Goal: Information Seeking & Learning: Learn about a topic

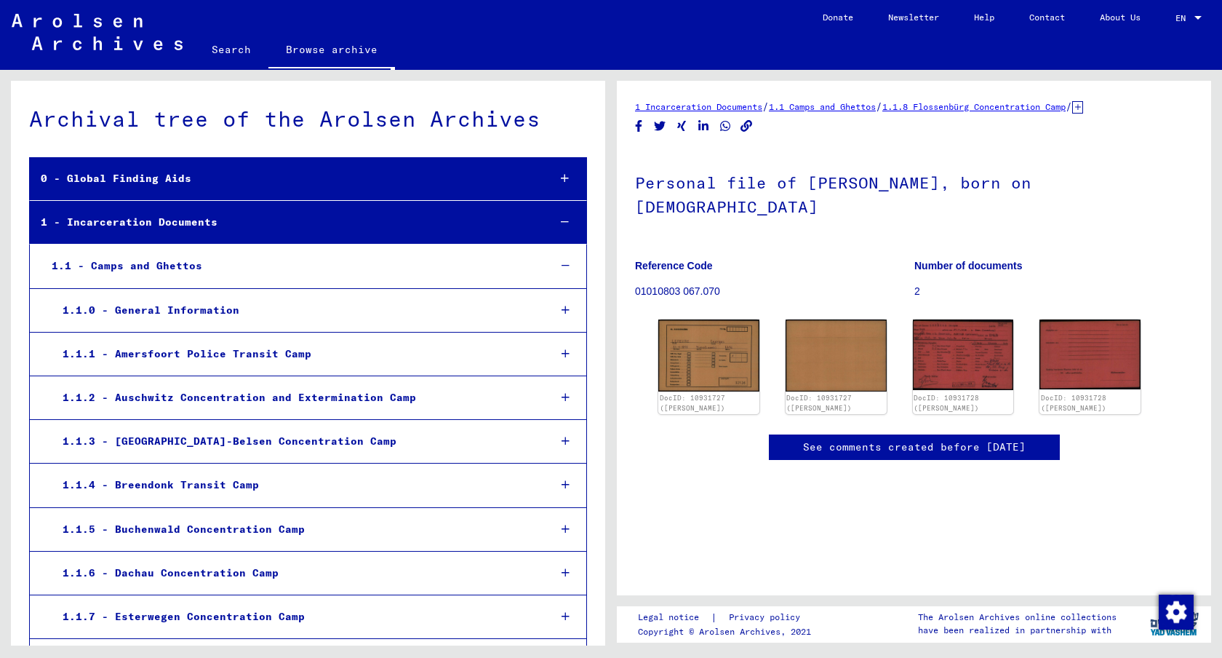
scroll to position [9241, 0]
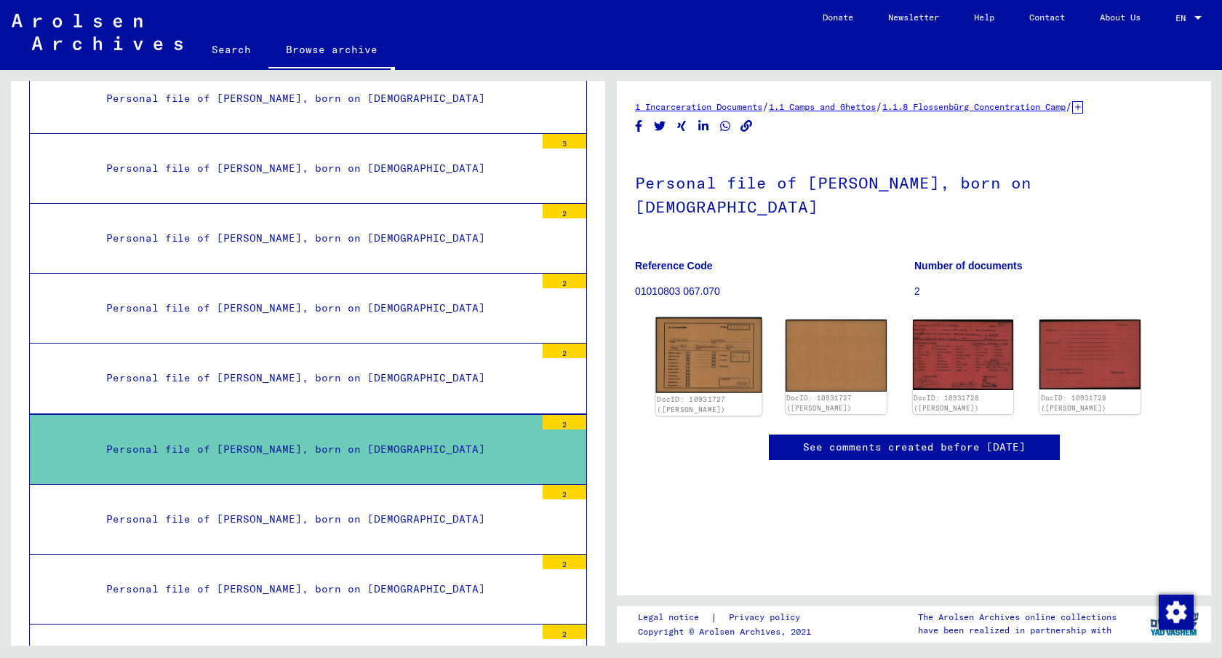
click at [729, 317] on img at bounding box center [709, 355] width 106 height 76
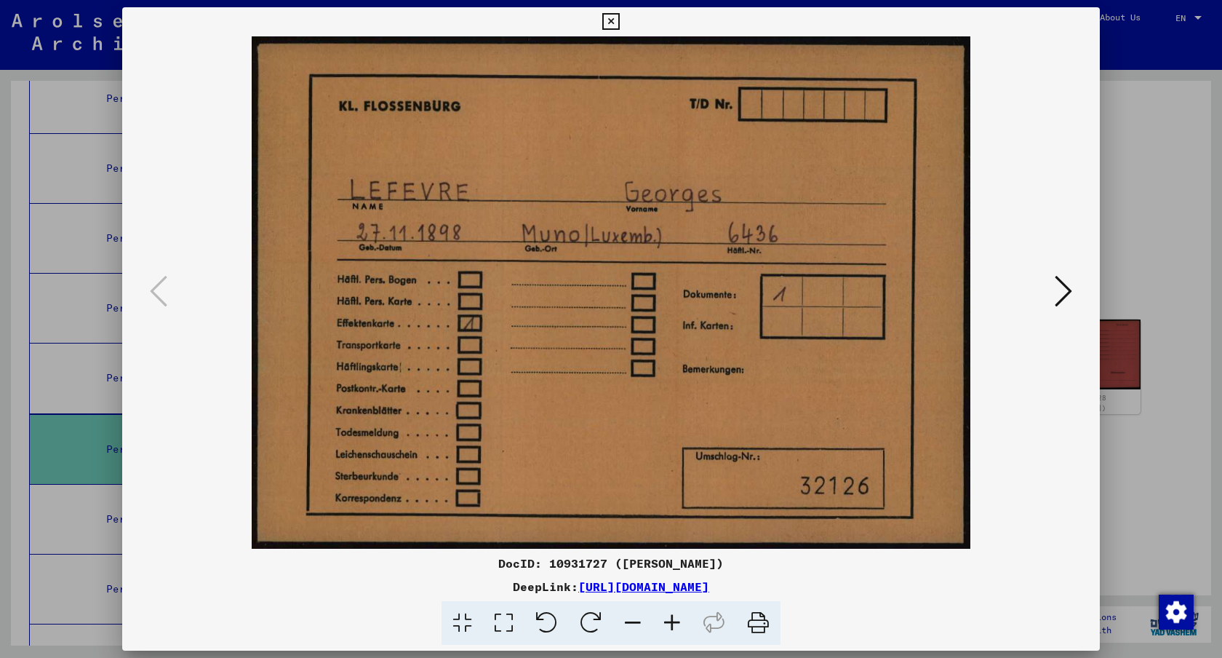
click at [1211, 480] on div at bounding box center [611, 329] width 1222 height 658
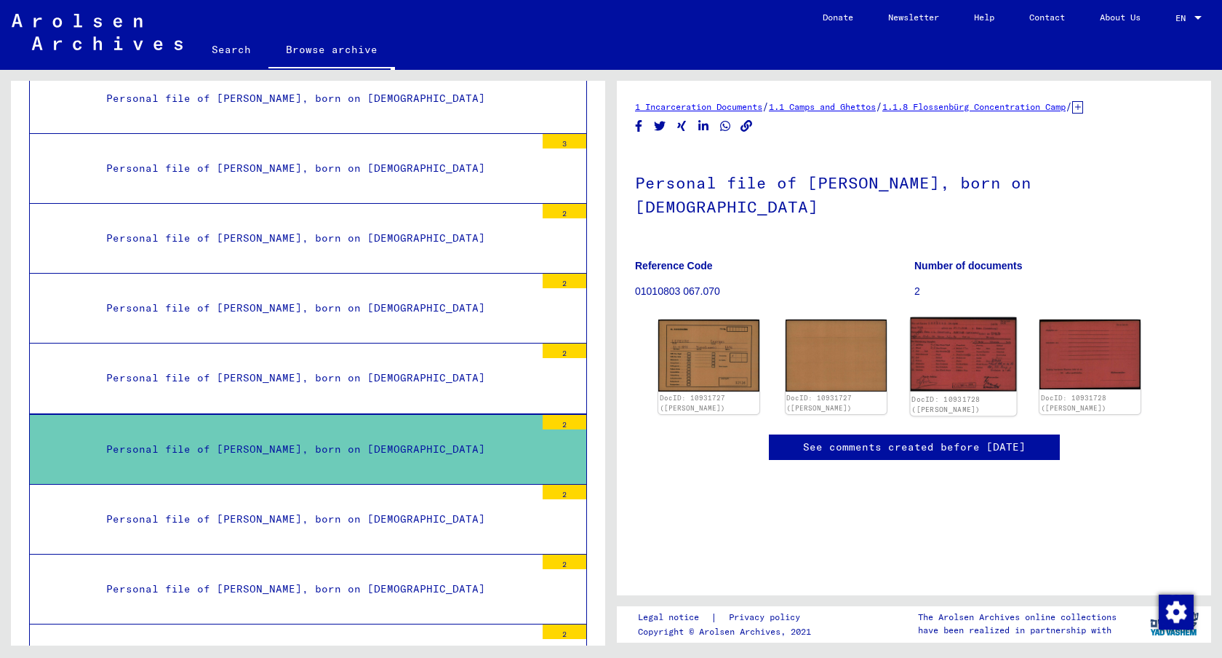
click at [934, 327] on img at bounding box center [963, 353] width 106 height 73
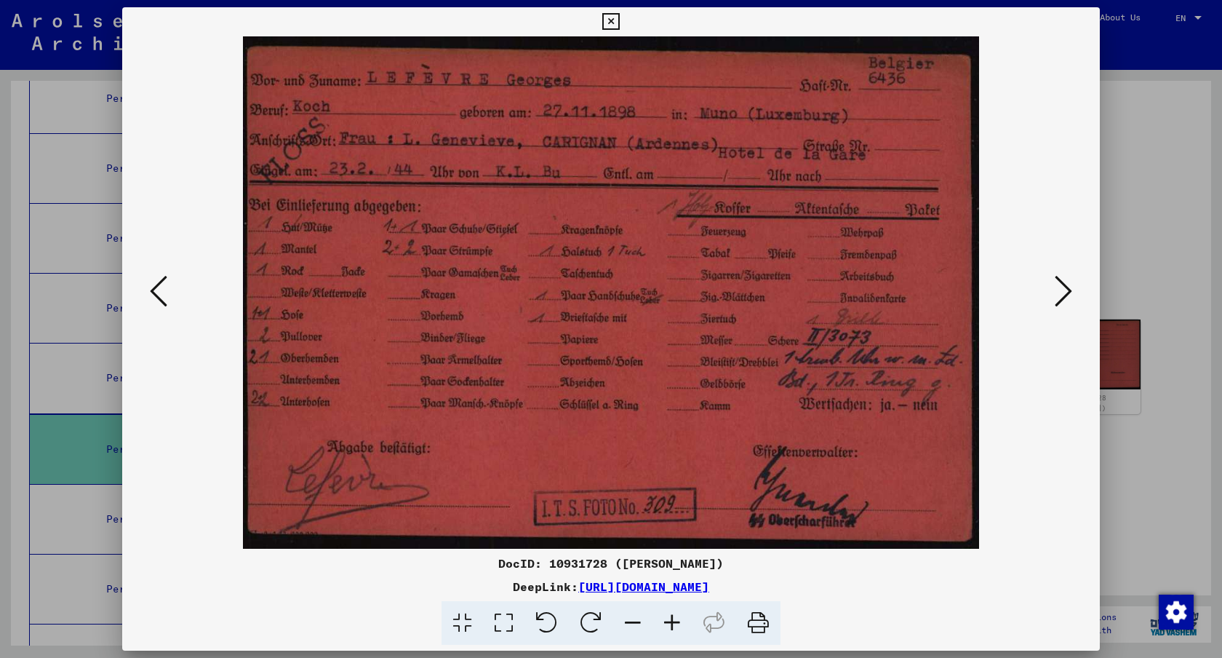
drag, startPoint x: 573, startPoint y: 323, endPoint x: 557, endPoint y: 367, distance: 46.3
click at [557, 367] on img at bounding box center [611, 292] width 879 height 512
drag, startPoint x: 558, startPoint y: 380, endPoint x: 665, endPoint y: 309, distance: 128.1
click at [665, 309] on img at bounding box center [611, 292] width 879 height 512
click at [156, 295] on icon at bounding box center [158, 291] width 17 height 35
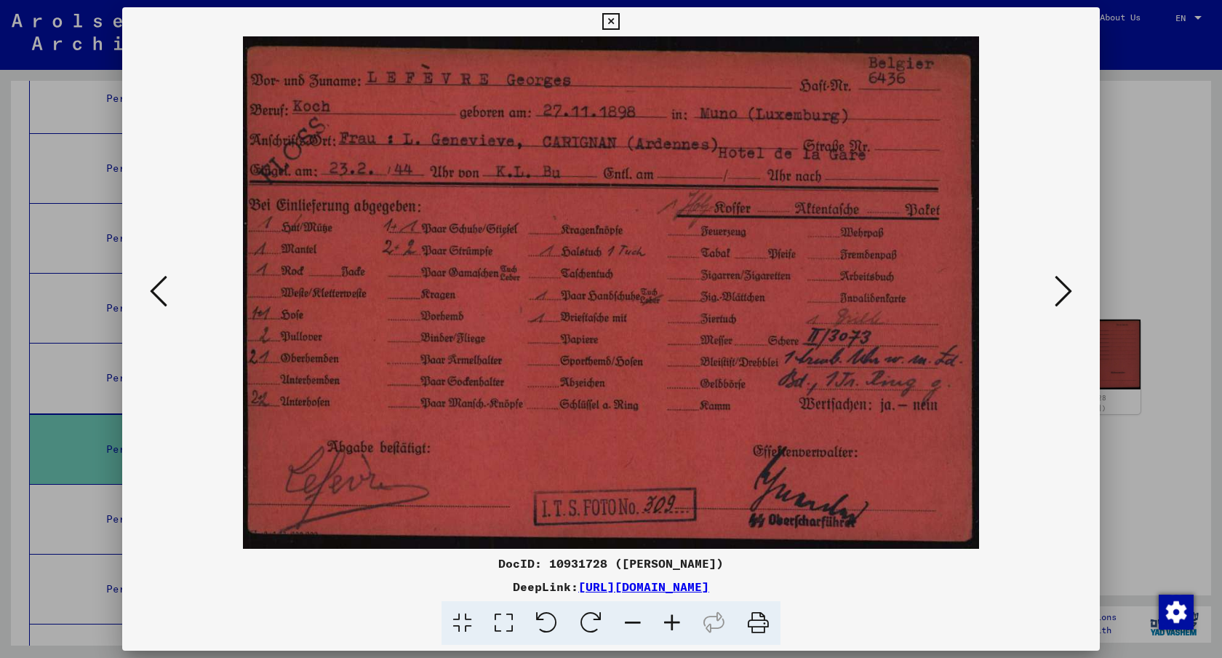
click at [156, 295] on icon at bounding box center [158, 291] width 17 height 35
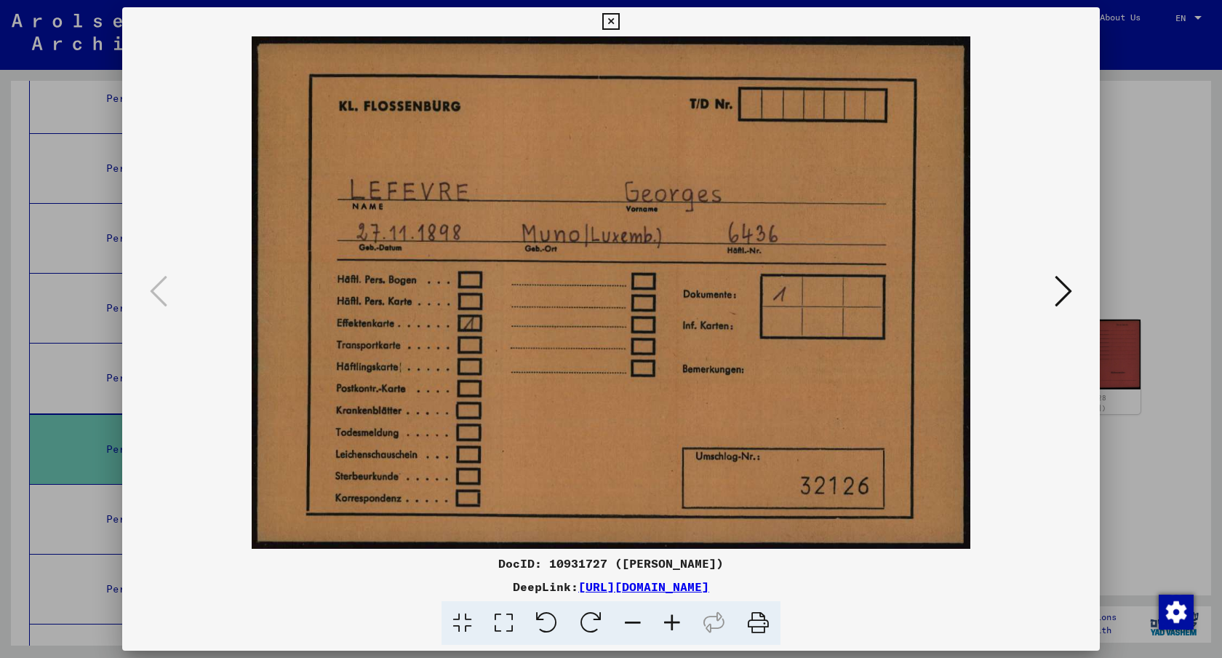
click at [1066, 295] on icon at bounding box center [1063, 291] width 17 height 35
